Goal: Task Accomplishment & Management: Manage account settings

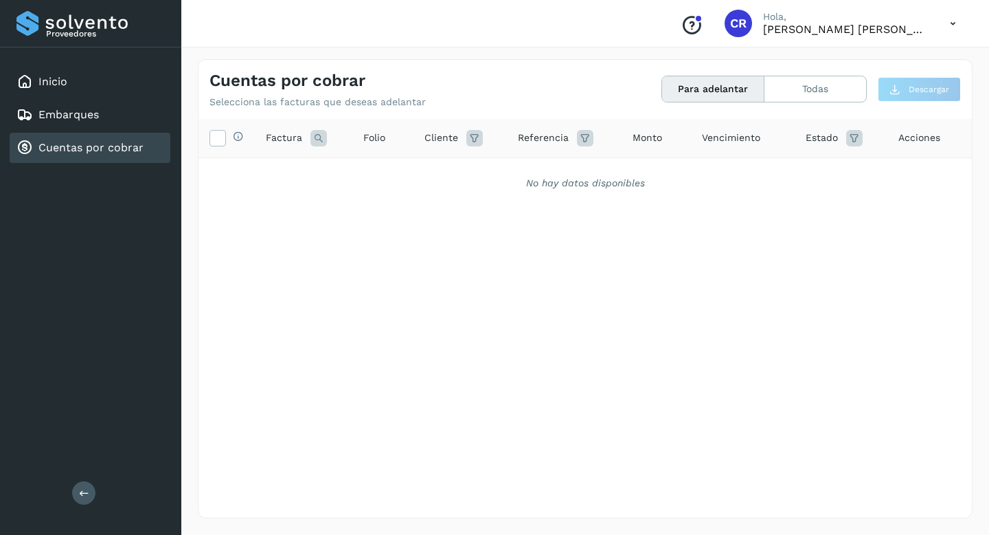
click at [111, 169] on div "Inicio Embarques Cuentas por cobrar" at bounding box center [90, 114] width 181 height 135
click at [109, 151] on link "Cuentas por cobrar" at bounding box center [90, 147] width 105 height 13
click at [134, 146] on link "Cuentas por cobrar" at bounding box center [90, 147] width 105 height 13
click at [831, 96] on button "Todas" at bounding box center [816, 88] width 102 height 25
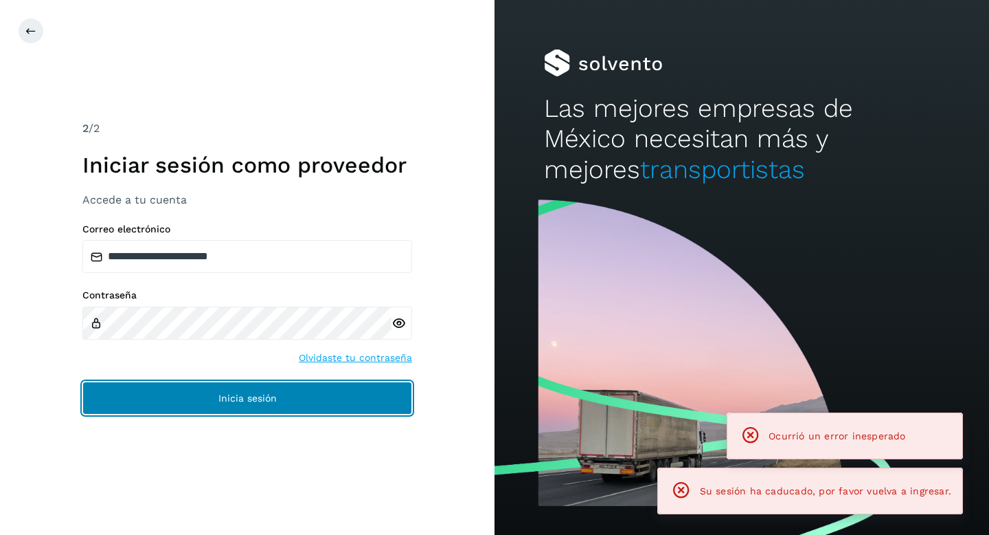
click at [355, 397] on button "Inicia sesión" at bounding box center [247, 397] width 330 height 33
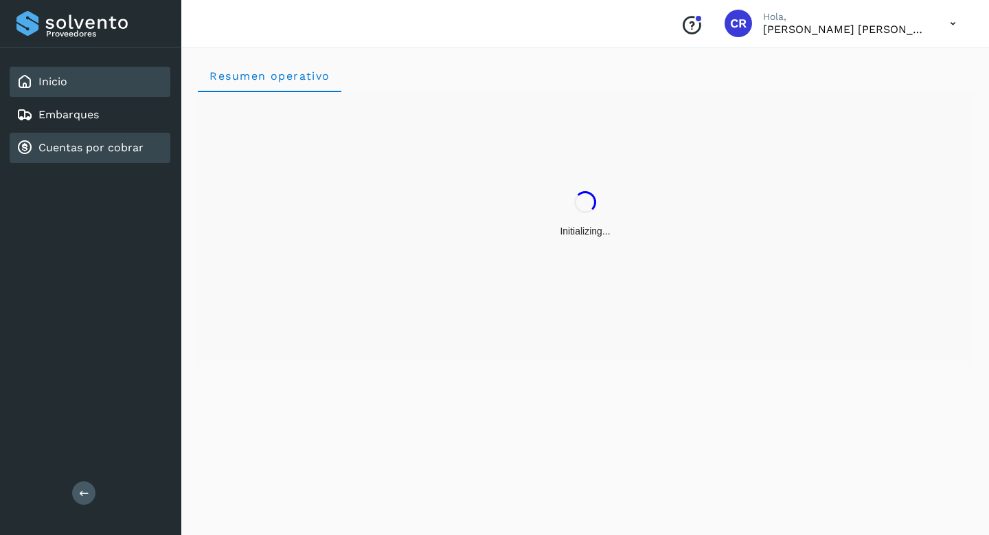
click at [111, 137] on div "Cuentas por cobrar" at bounding box center [90, 148] width 161 height 30
